Goal: Task Accomplishment & Management: Manage account settings

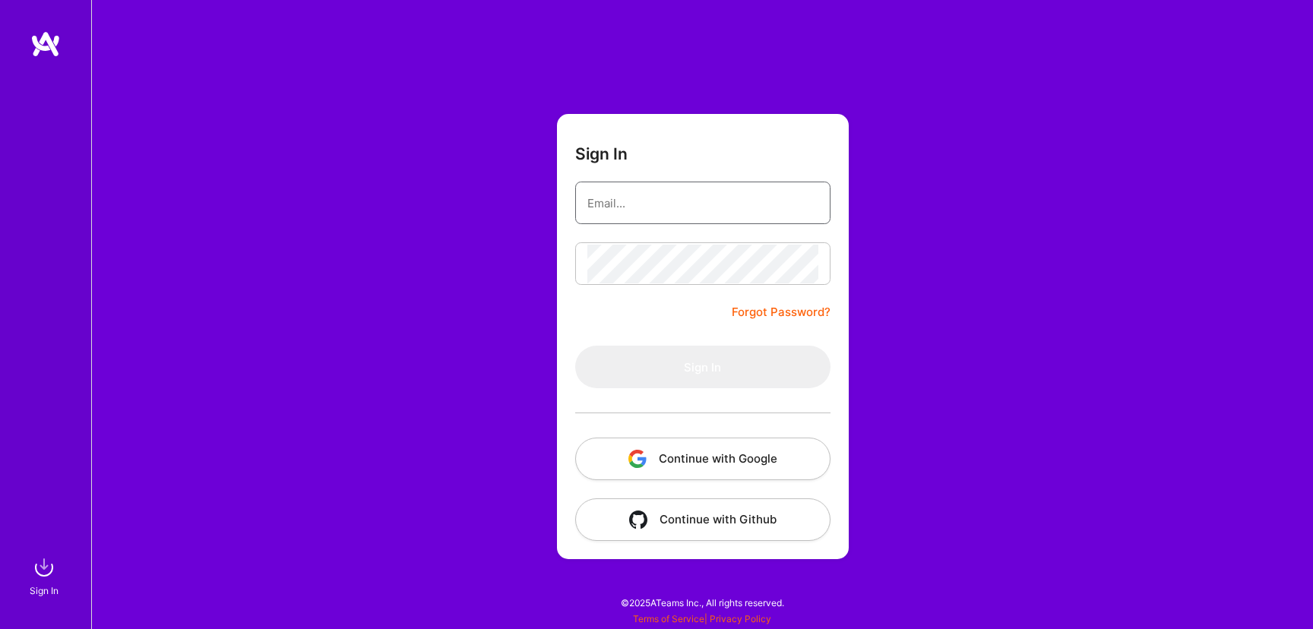
click at [672, 210] on input "email" at bounding box center [702, 203] width 231 height 39
type input "raghav.mahajan000@gmail.com"
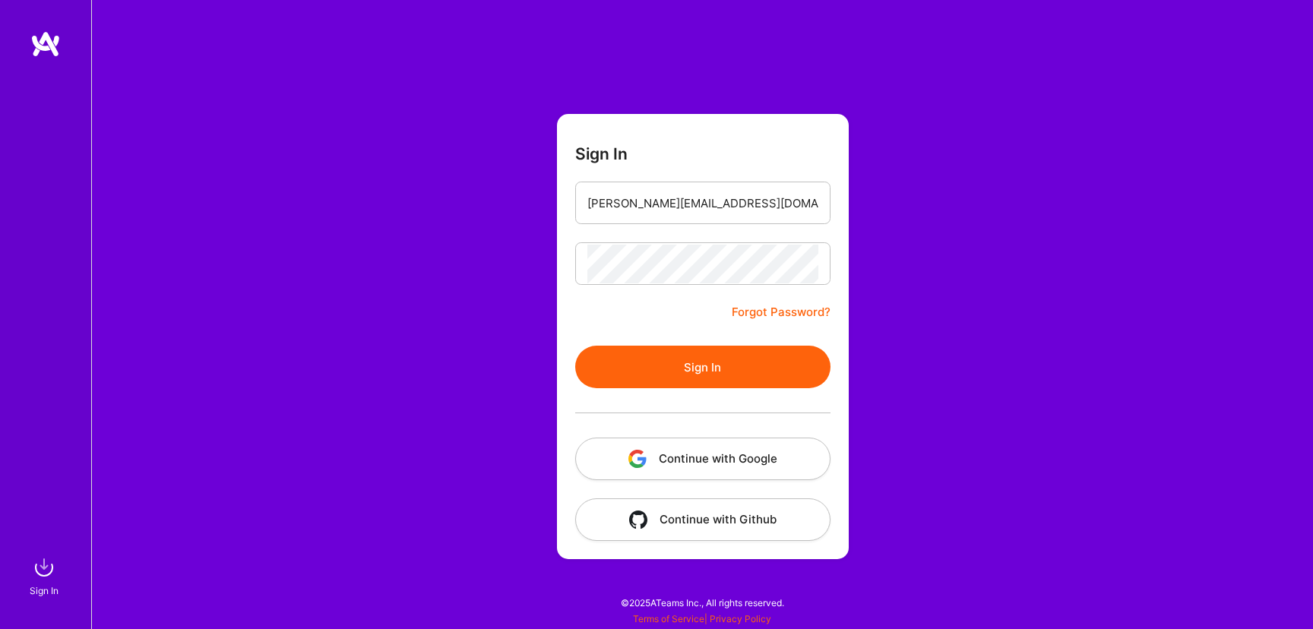
click at [685, 363] on button "Sign In" at bounding box center [702, 367] width 255 height 43
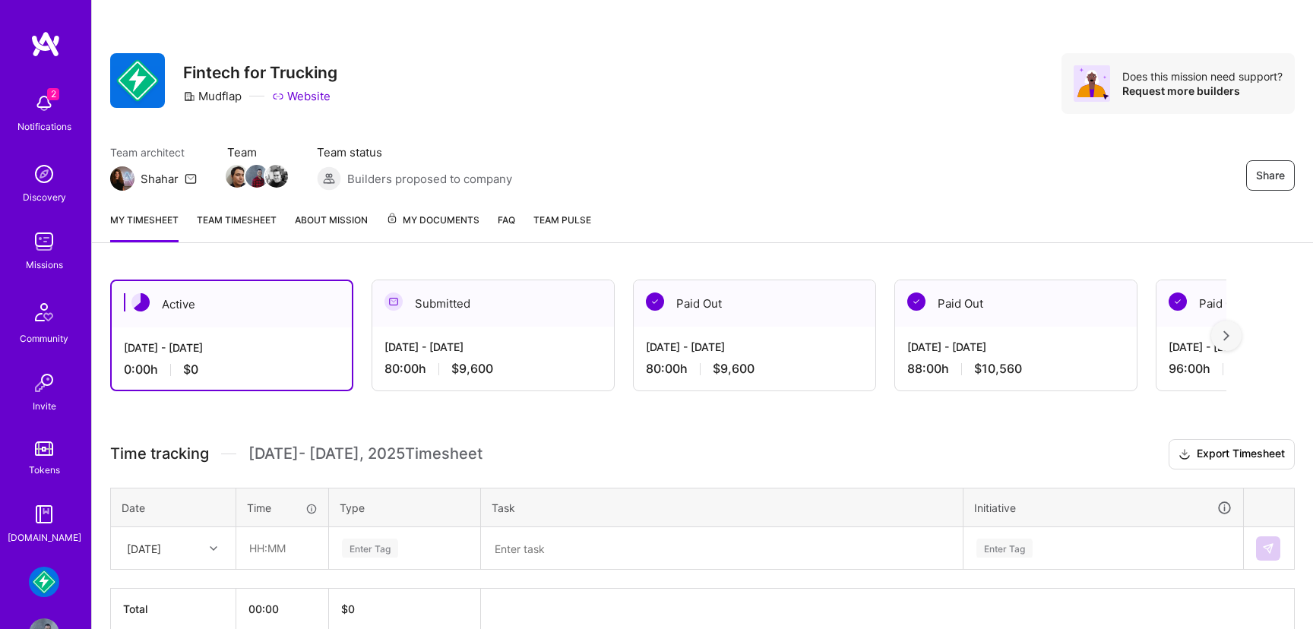
click at [42, 246] on img at bounding box center [44, 241] width 30 height 30
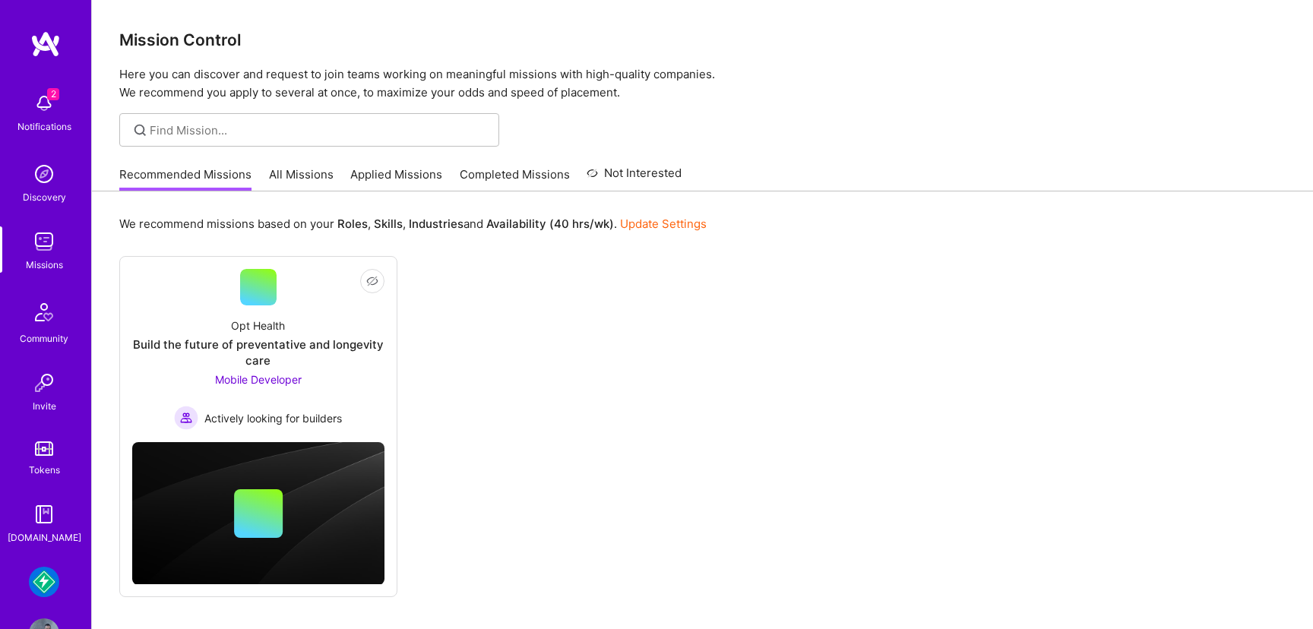
click at [49, 589] on img at bounding box center [44, 582] width 30 height 30
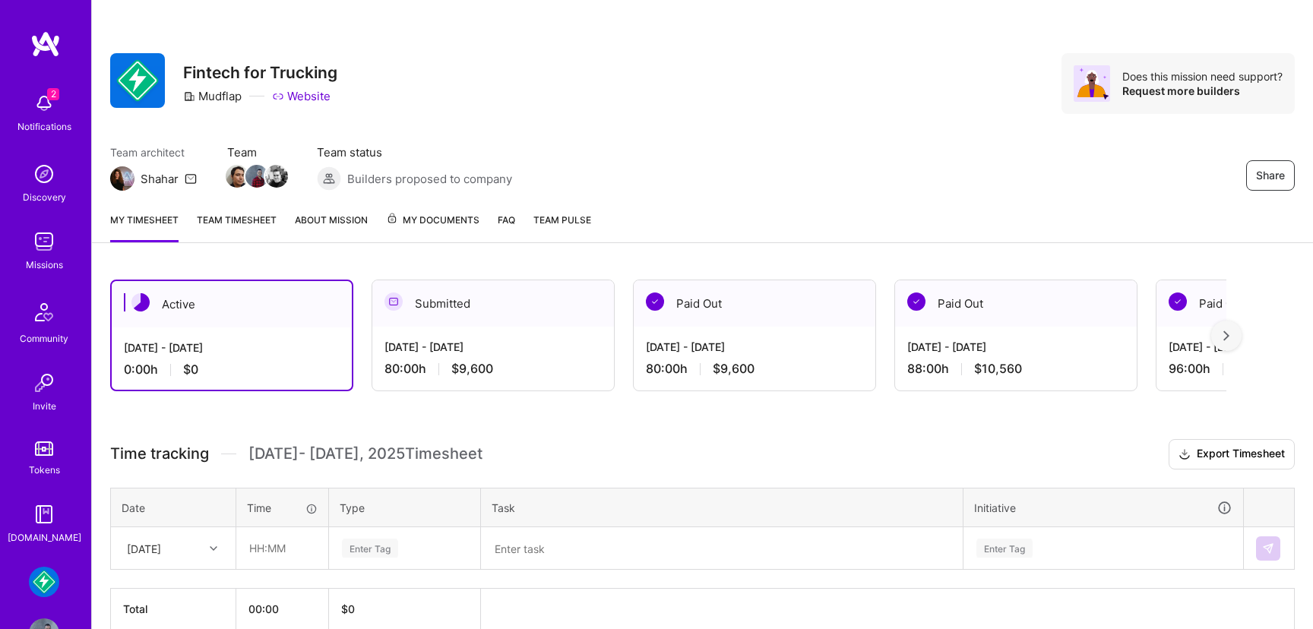
click at [226, 213] on link "Team timesheet" at bounding box center [237, 227] width 80 height 30
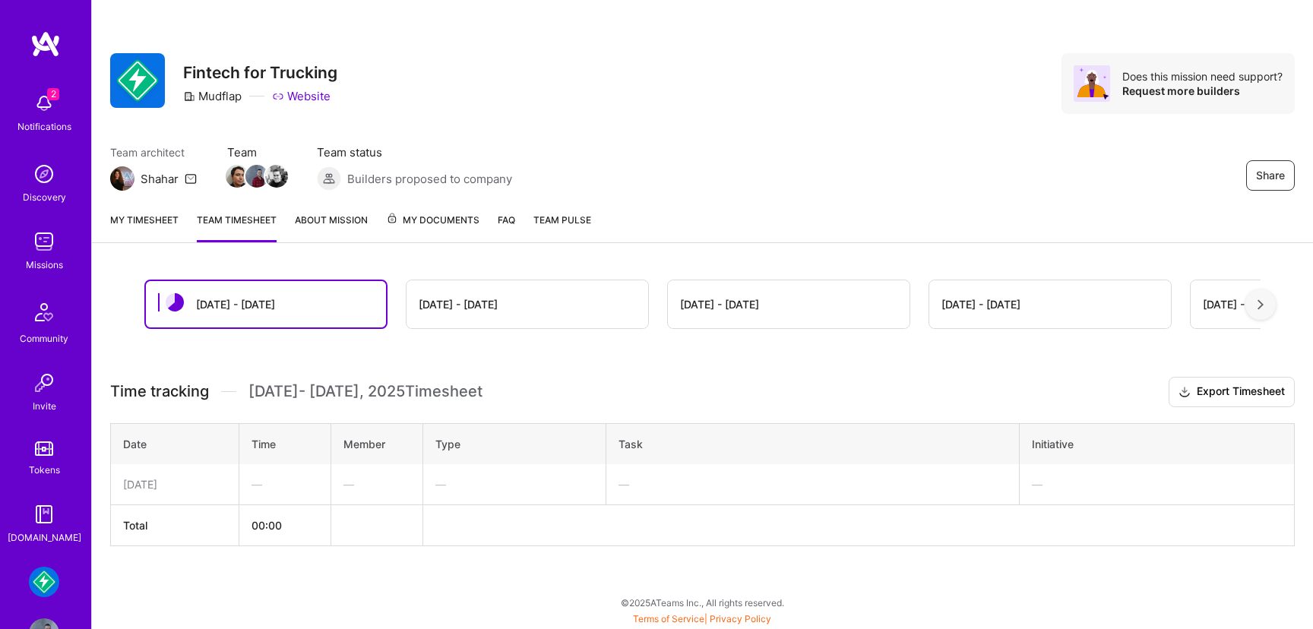
click at [466, 291] on div "[DATE] - [DATE]" at bounding box center [527, 304] width 242 height 48
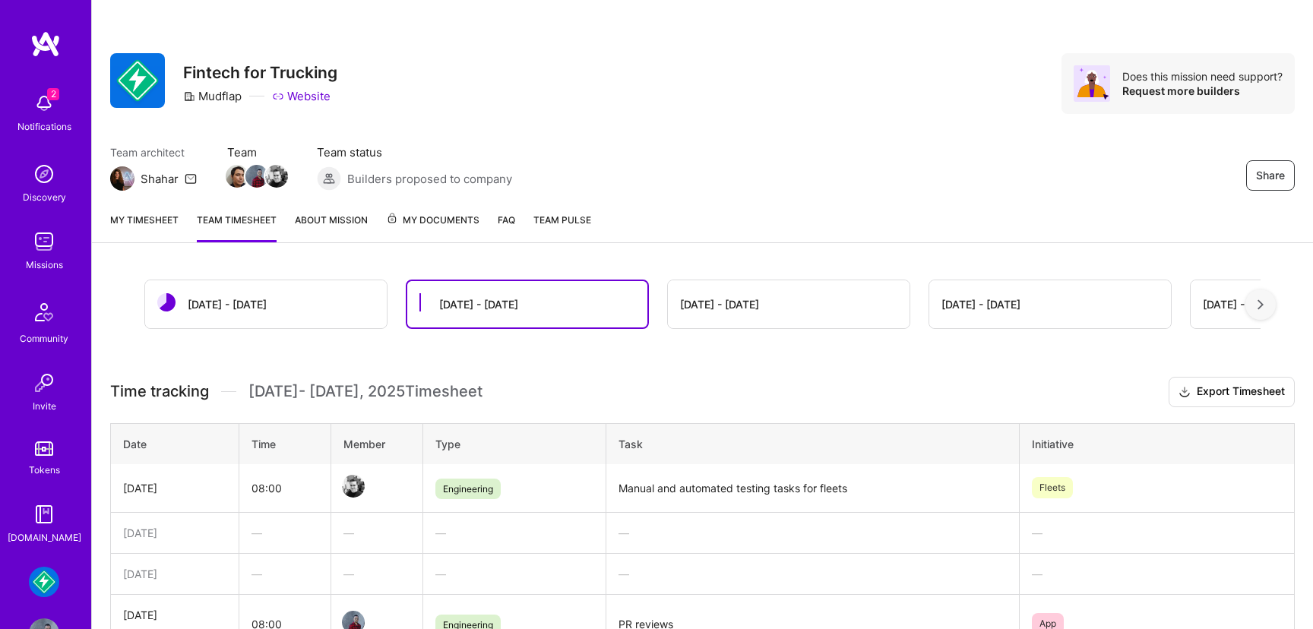
click at [142, 219] on link "My timesheet" at bounding box center [144, 227] width 68 height 30
